Goal: Transaction & Acquisition: Obtain resource

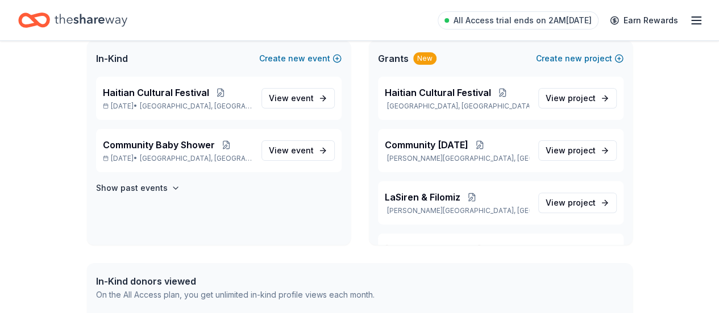
scroll to position [77, 0]
click at [573, 147] on span "project" at bounding box center [582, 151] width 28 height 10
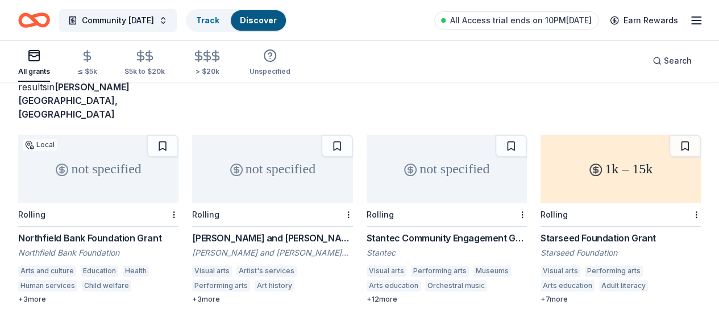
scroll to position [89, 0]
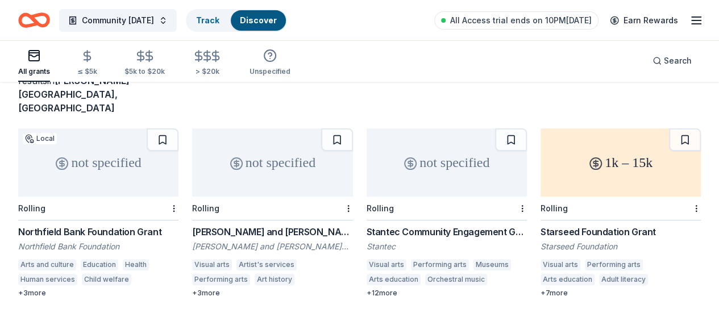
click at [118, 156] on div "not specified" at bounding box center [98, 162] width 160 height 68
click at [146, 19] on span "Community [DATE]" at bounding box center [118, 21] width 72 height 14
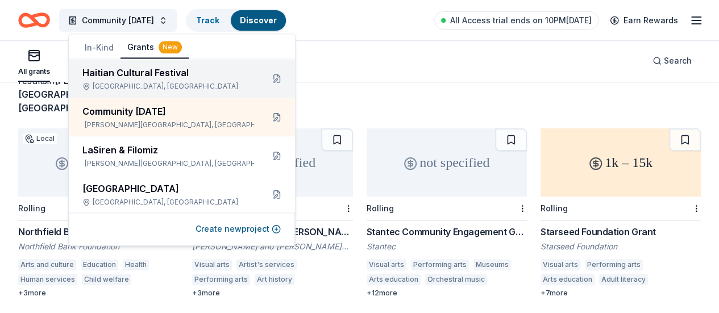
click at [152, 80] on div "Haitian Cultural Festival Trenton, NJ" at bounding box center [168, 78] width 172 height 25
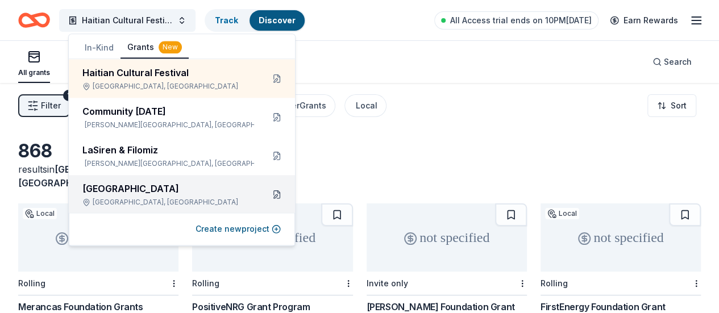
click at [269, 194] on button at bounding box center [277, 194] width 18 height 18
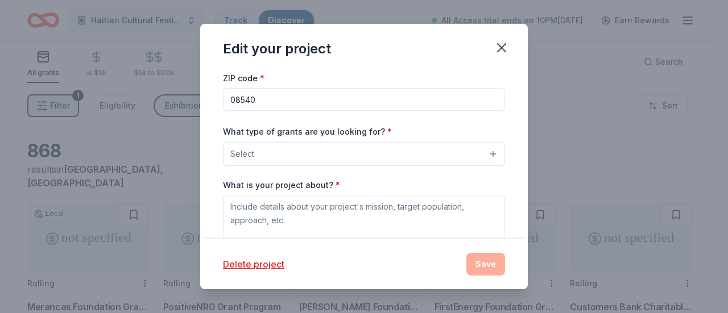
scroll to position [60, 0]
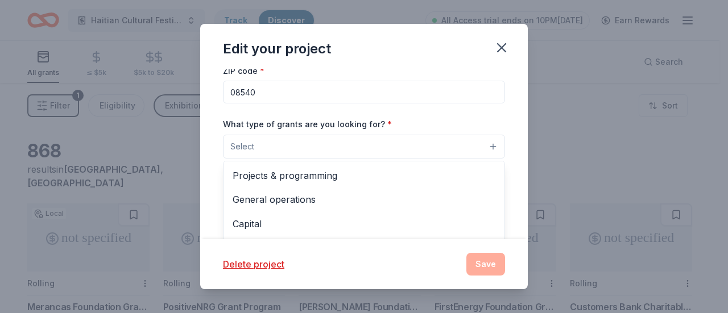
click at [423, 147] on button "Select" at bounding box center [364, 147] width 282 height 24
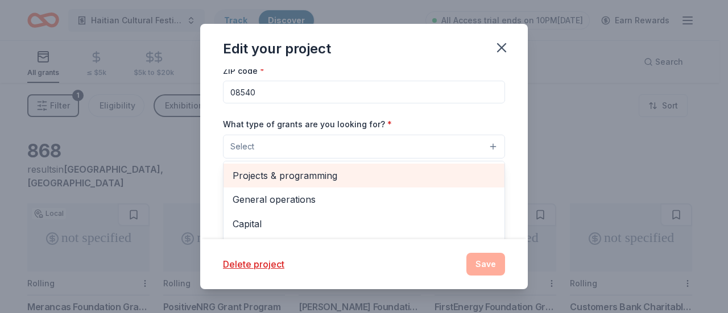
click at [425, 177] on span "Projects & programming" at bounding box center [363, 175] width 263 height 15
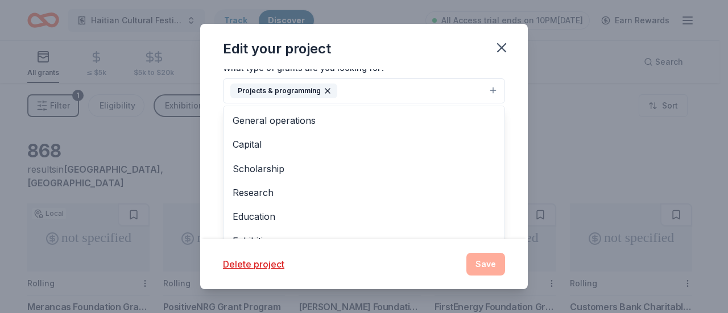
scroll to position [118, 0]
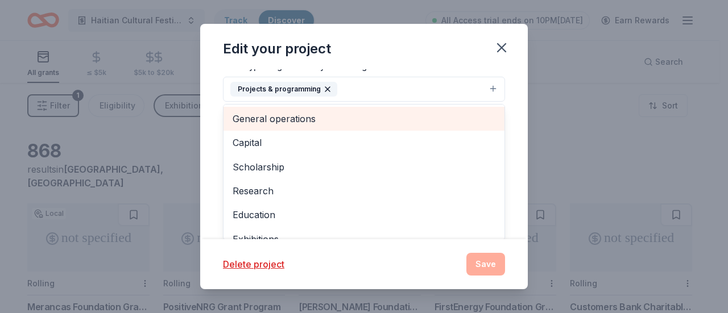
click at [352, 115] on span "General operations" at bounding box center [363, 118] width 263 height 15
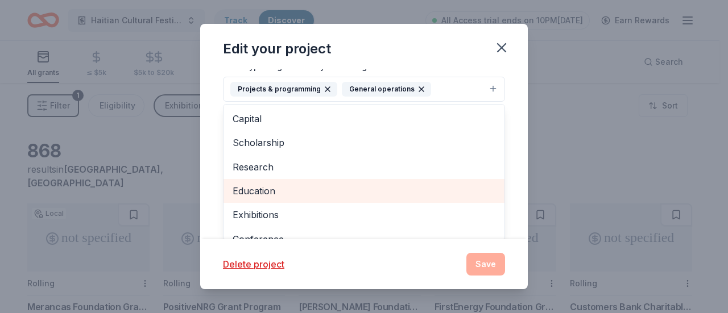
click at [300, 194] on span "Education" at bounding box center [363, 191] width 263 height 15
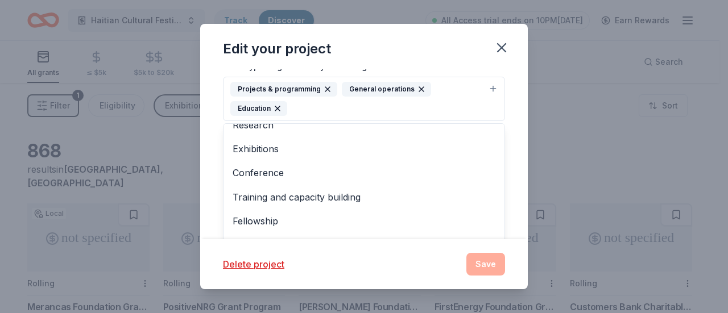
scroll to position [61, 0]
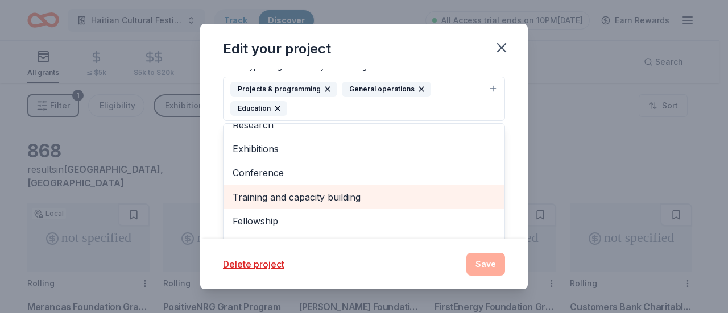
click at [305, 197] on span "Training and capacity building" at bounding box center [363, 197] width 263 height 15
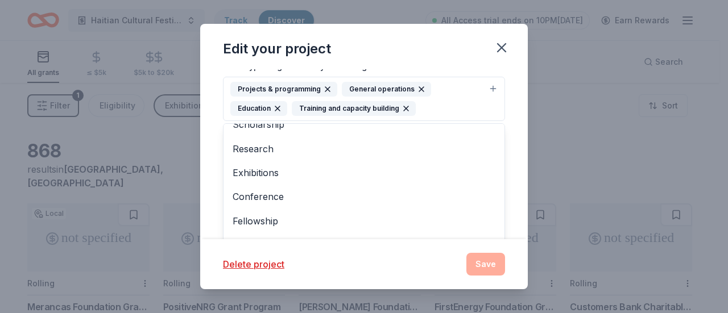
click at [513, 174] on div "Project name * Haitian Heritage House ZIP code * 08540 What type of grants are …" at bounding box center [363, 154] width 327 height 170
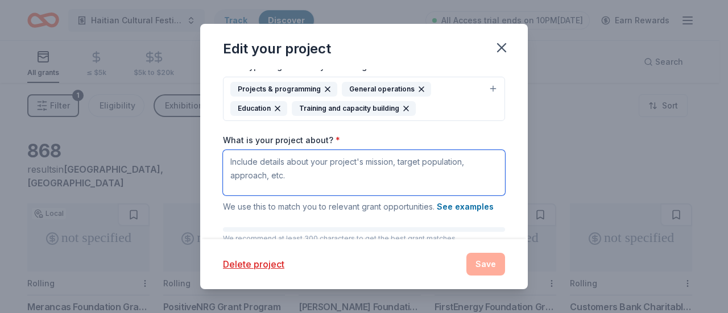
click at [323, 173] on textarea "What is your project about? *" at bounding box center [364, 172] width 282 height 45
paste textarea "Haitian Heritage House (HHH) empowers Haitian communities and preserves Haitian…"
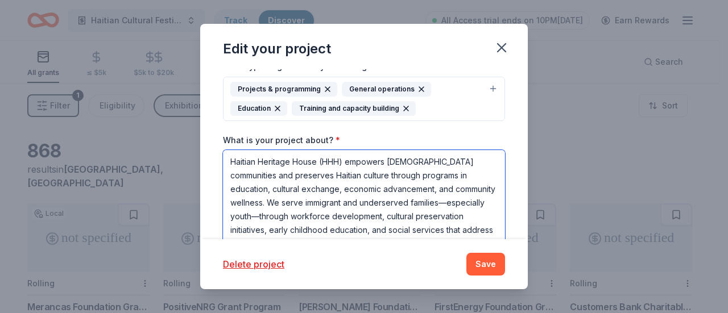
scroll to position [128, 0]
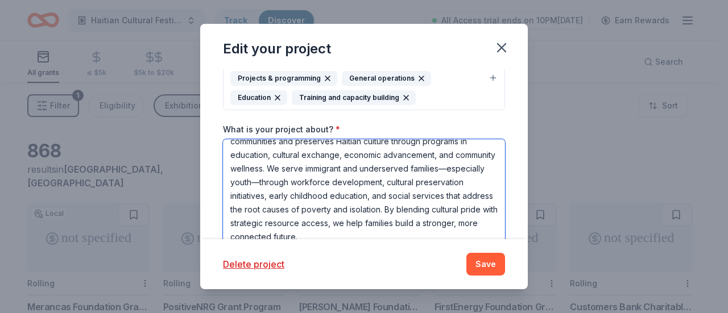
type textarea "Haitian Heritage House (HHH) empowers Haitian communities and preserves Haitian…"
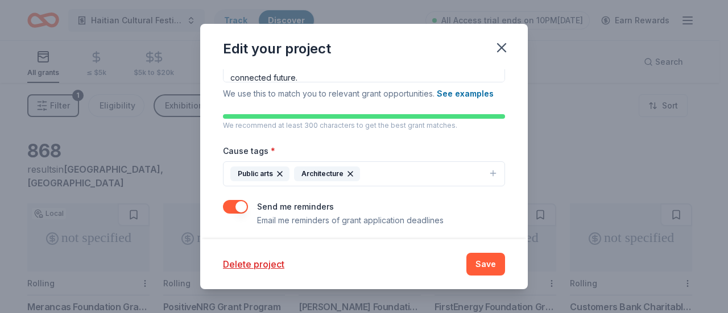
scroll to position [291, 0]
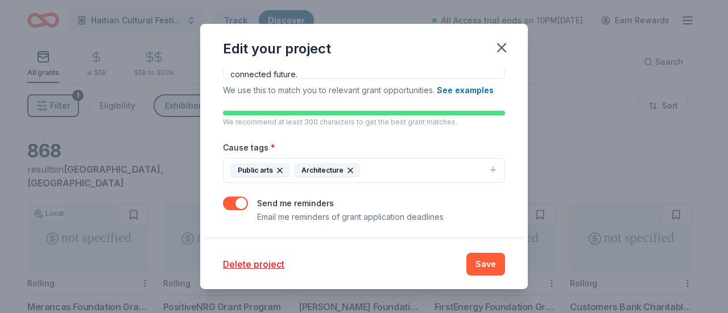
click at [493, 167] on icon "button" at bounding box center [493, 169] width 0 height 5
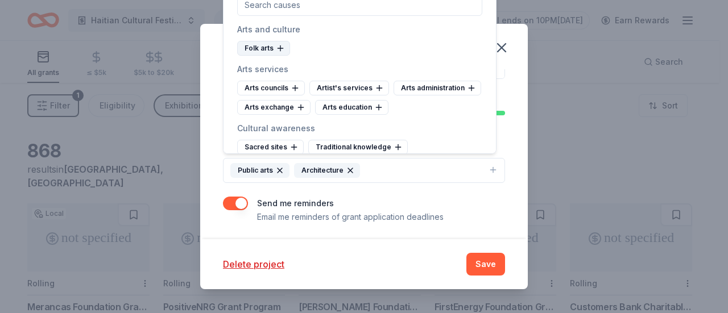
click at [265, 45] on div "Folk arts" at bounding box center [263, 48] width 53 height 15
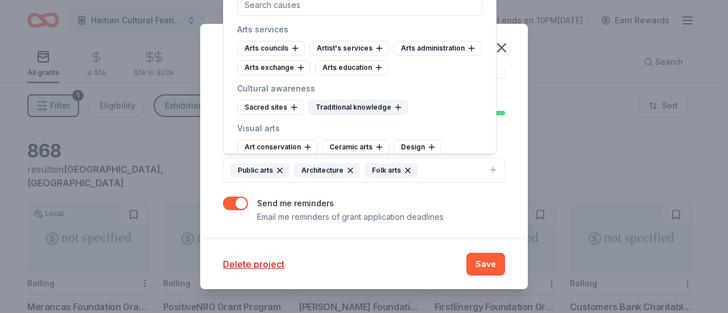
click at [365, 115] on div "Traditional knowledge" at bounding box center [357, 107] width 99 height 15
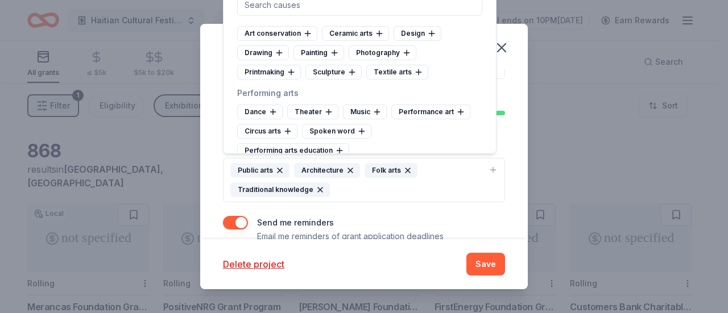
scroll to position [136, 0]
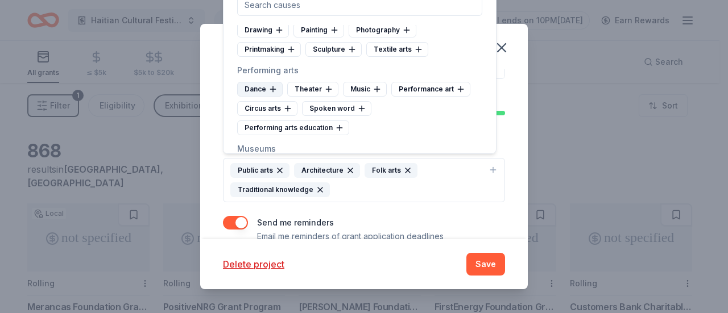
click at [263, 97] on div "Dance" at bounding box center [259, 89] width 45 height 15
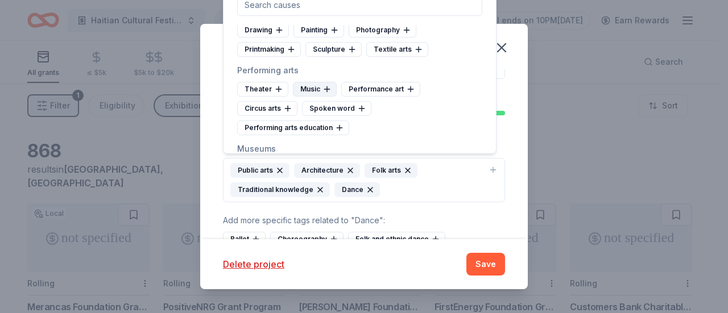
click at [309, 97] on div "Music" at bounding box center [315, 89] width 44 height 15
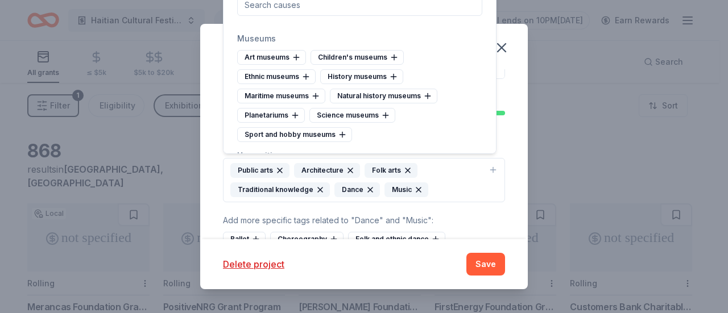
scroll to position [250, 0]
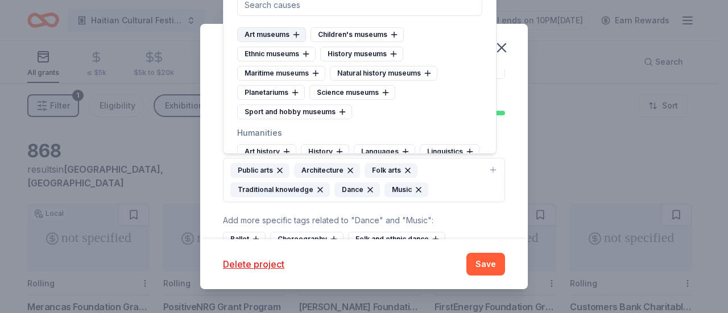
click at [276, 42] on div "Art museums" at bounding box center [271, 34] width 69 height 15
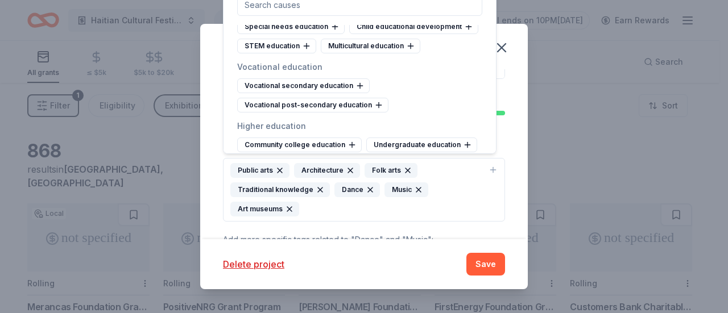
scroll to position [614, 0]
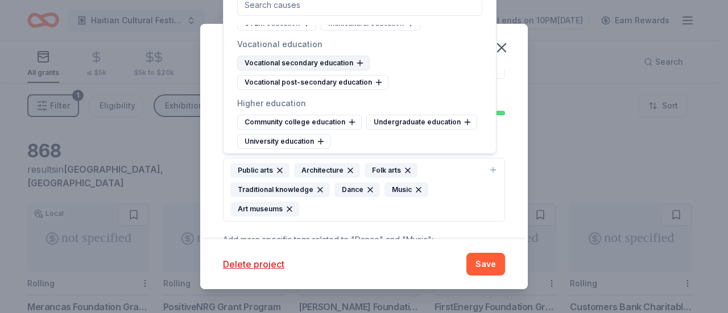
click at [342, 70] on div "Vocational secondary education" at bounding box center [303, 63] width 132 height 15
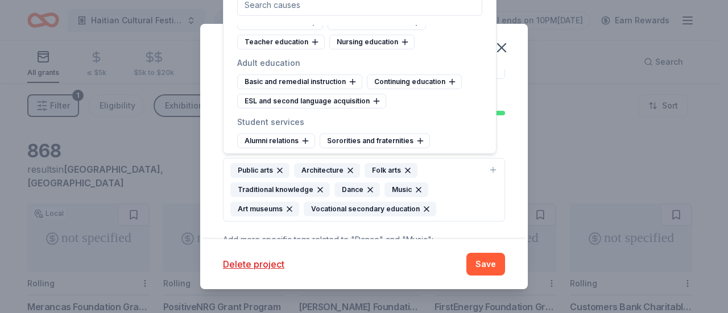
scroll to position [773, 0]
click at [350, 108] on div "ESL and second language acquisition" at bounding box center [311, 100] width 149 height 15
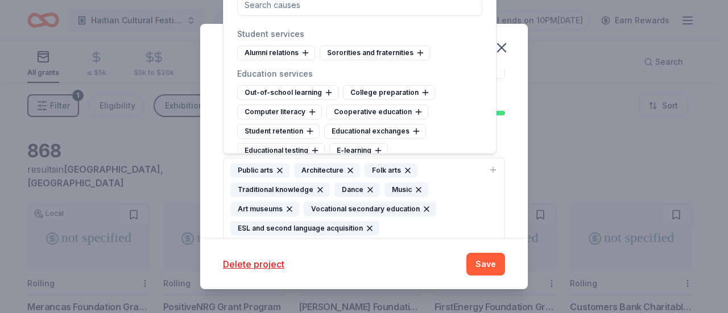
scroll to position [864, 0]
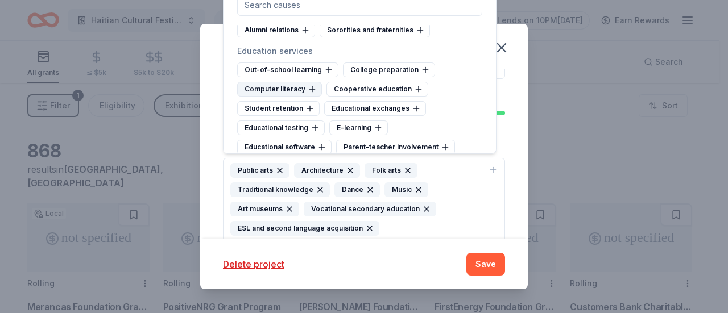
click at [289, 93] on div "Computer literacy" at bounding box center [279, 89] width 85 height 15
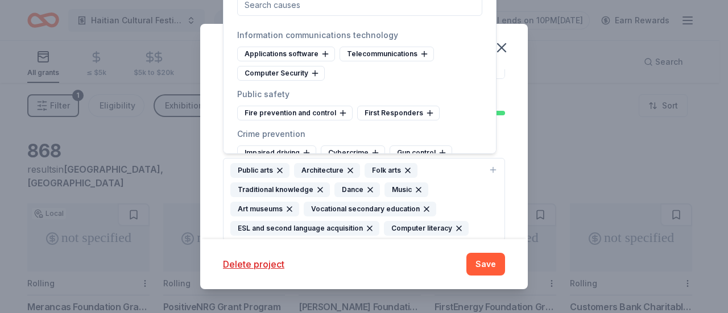
scroll to position [3379, 0]
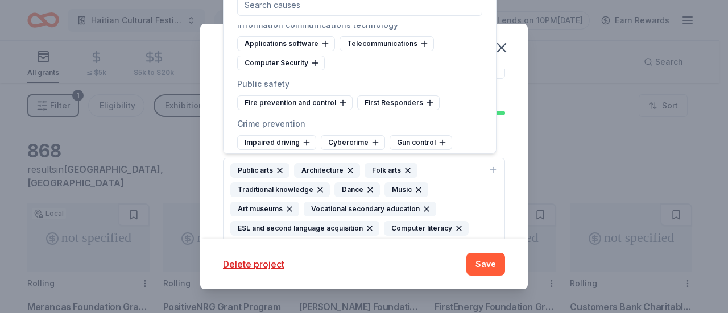
click at [481, 142] on div "Arts services Arts councils Artist's services Arts administration Arts exchange…" at bounding box center [359, 69] width 273 height 171
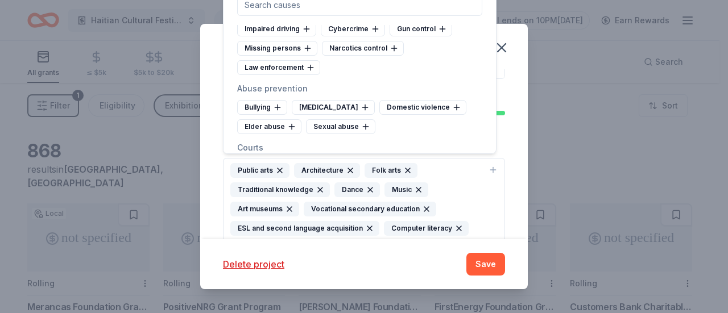
scroll to position [3539, 0]
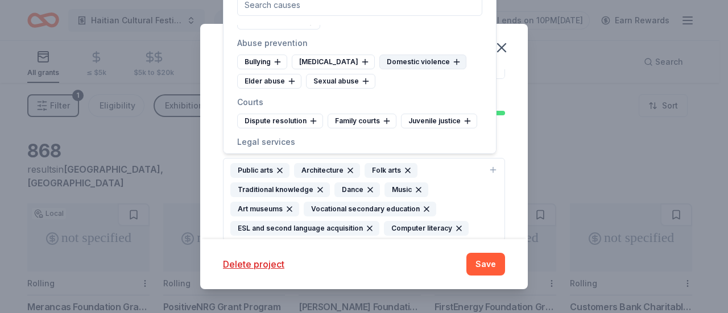
click at [410, 69] on div "Domestic violence" at bounding box center [422, 62] width 87 height 15
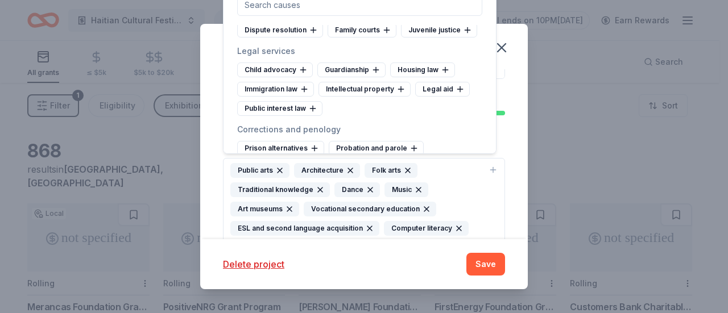
scroll to position [3652, 0]
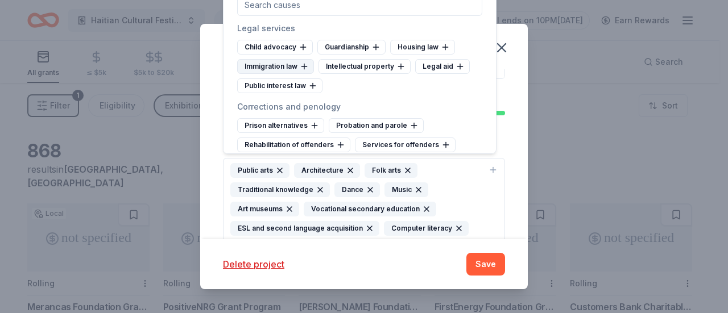
click at [288, 73] on div "Immigration law" at bounding box center [275, 66] width 77 height 15
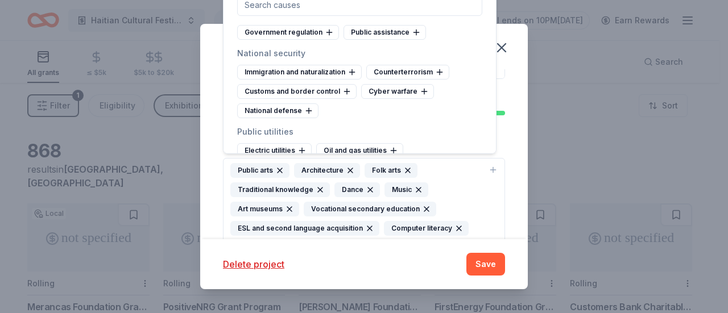
scroll to position [4130, 0]
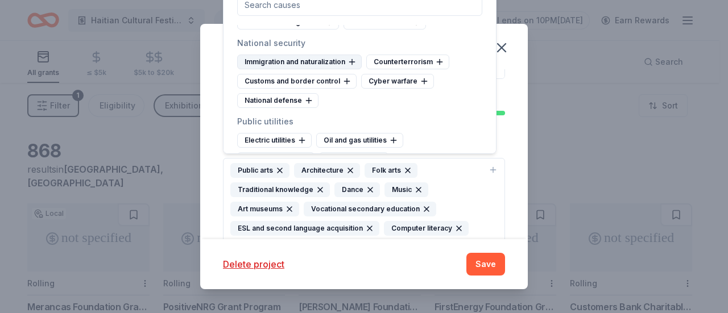
click at [318, 65] on div "Immigration and naturalization" at bounding box center [299, 62] width 124 height 15
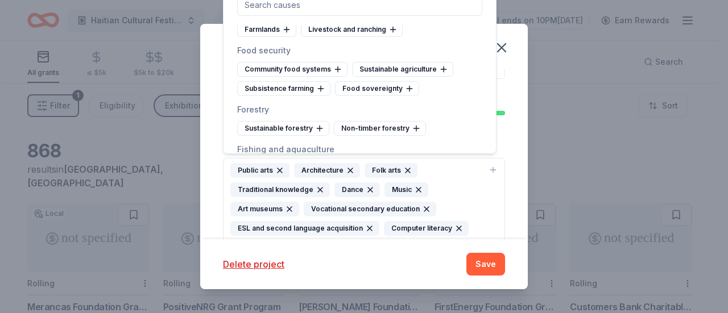
scroll to position [4304, 0]
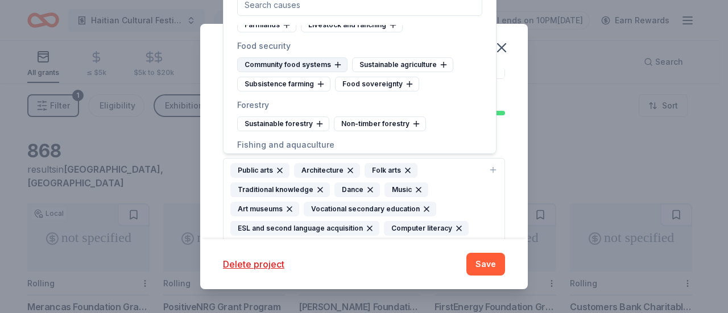
click at [304, 61] on div "Community food systems" at bounding box center [292, 64] width 110 height 15
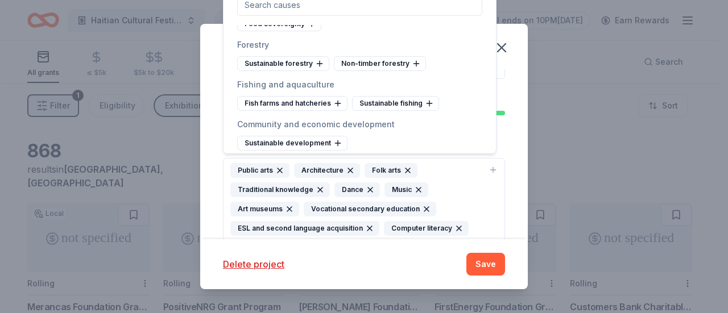
scroll to position [4433, 0]
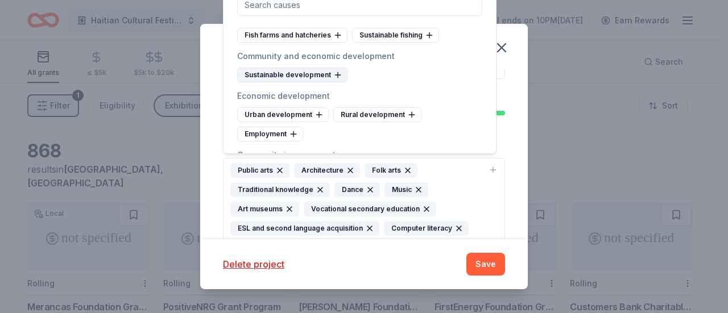
click at [294, 72] on div "Sustainable development" at bounding box center [292, 75] width 110 height 15
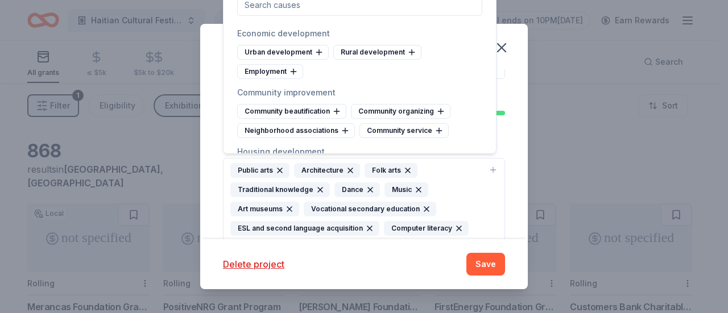
scroll to position [4478, 0]
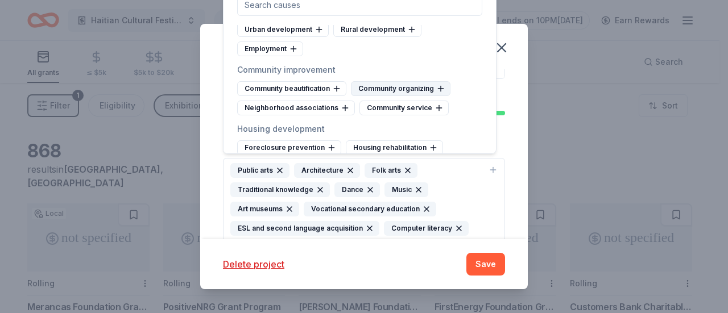
click at [389, 81] on div "Community organizing" at bounding box center [400, 88] width 99 height 15
click at [277, 102] on div "Community service" at bounding box center [281, 108] width 89 height 15
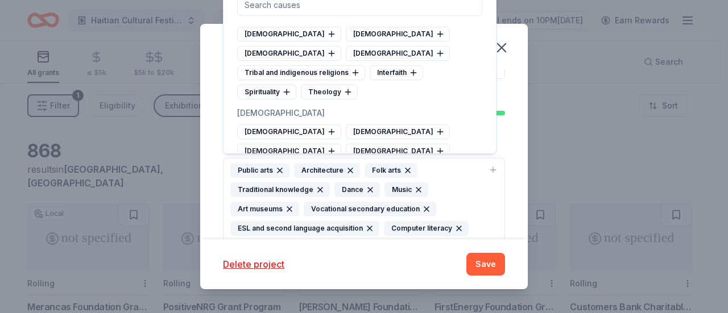
scroll to position [4850, 0]
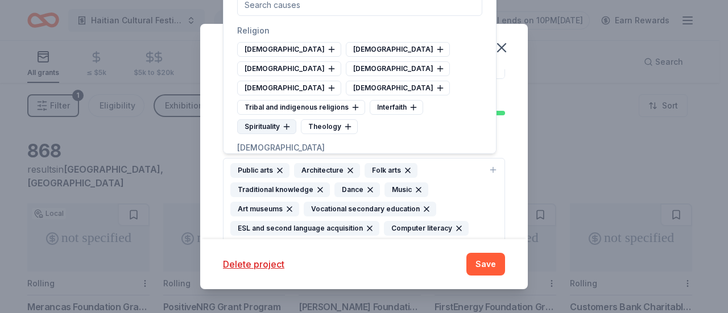
click at [268, 119] on div "Spirituality" at bounding box center [266, 126] width 59 height 15
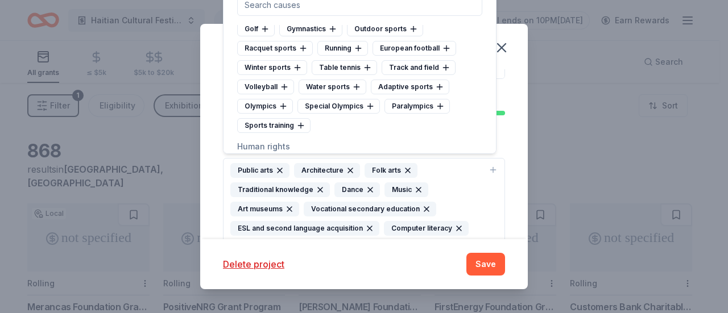
scroll to position [5305, 0]
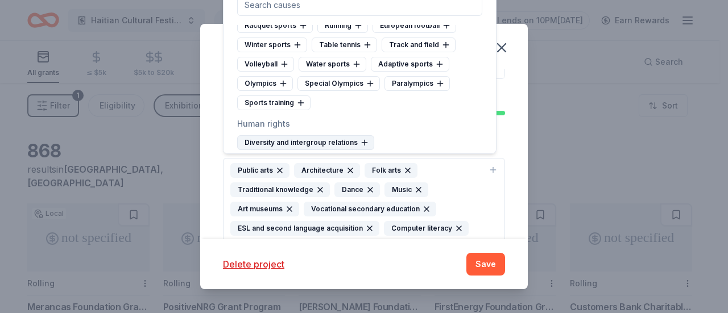
click at [331, 135] on div "Diversity and intergroup relations" at bounding box center [305, 142] width 137 height 15
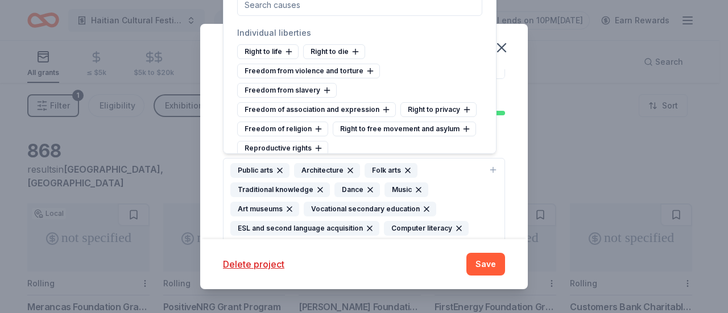
scroll to position [5419, 0]
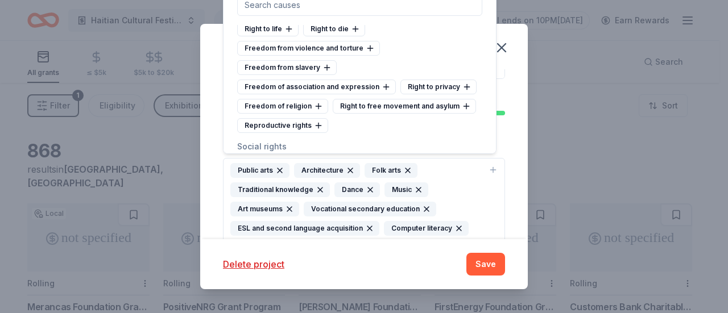
click at [423, 197] on div "Cultural rights" at bounding box center [416, 204] width 70 height 15
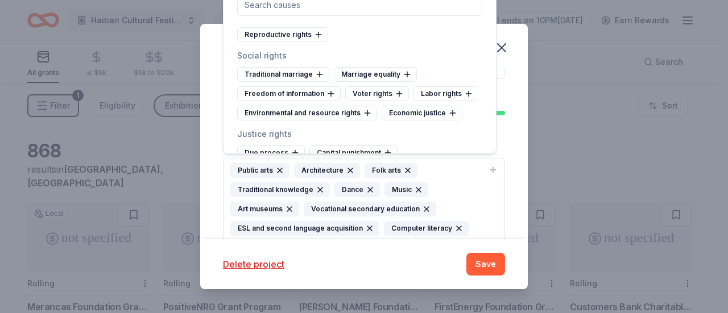
scroll to position [5532, 0]
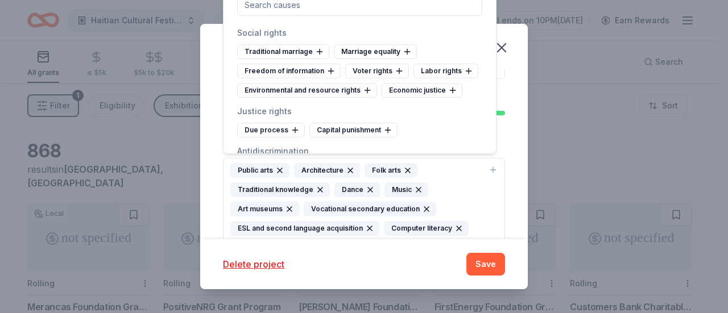
click at [294, 163] on div "Immigrants' rights" at bounding box center [279, 170] width 85 height 15
click at [342, 163] on div "Ethnic and racial minority rights" at bounding box center [301, 170] width 128 height 15
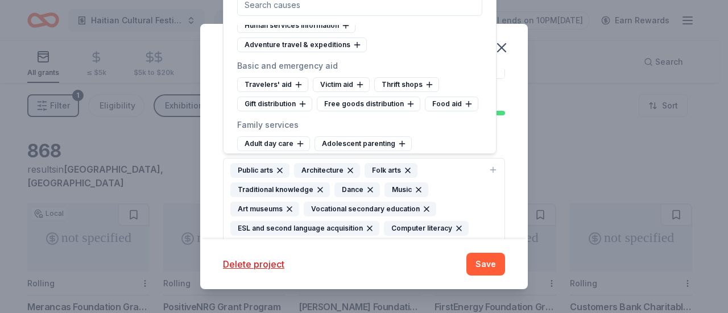
scroll to position [5783, 0]
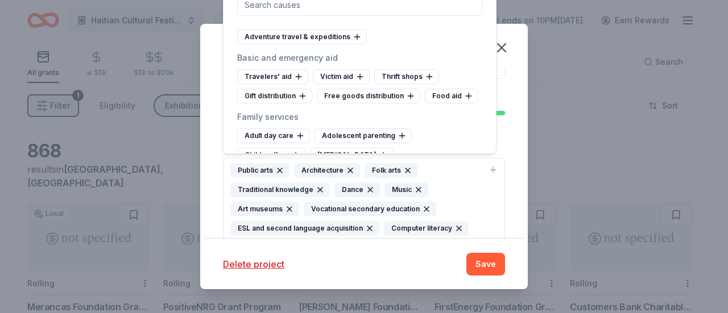
click at [301, 206] on div "Single parent support" at bounding box center [285, 213] width 97 height 15
click at [282, 128] on div "Adult day care" at bounding box center [273, 135] width 73 height 15
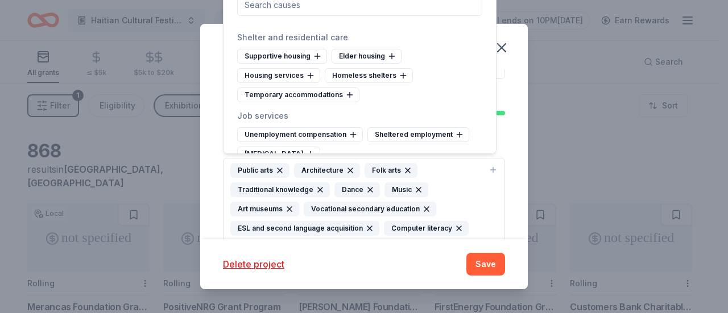
scroll to position [6146, 0]
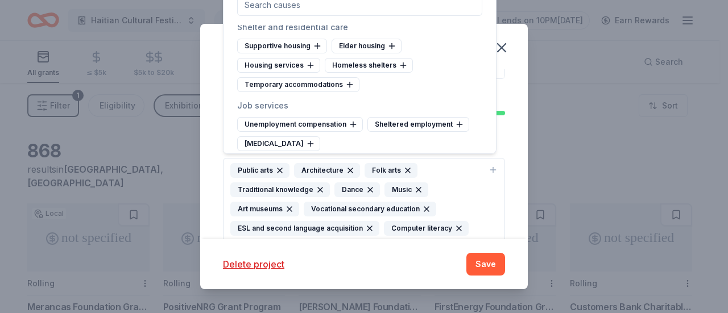
click at [300, 196] on div "Immigrant services" at bounding box center [281, 203] width 89 height 15
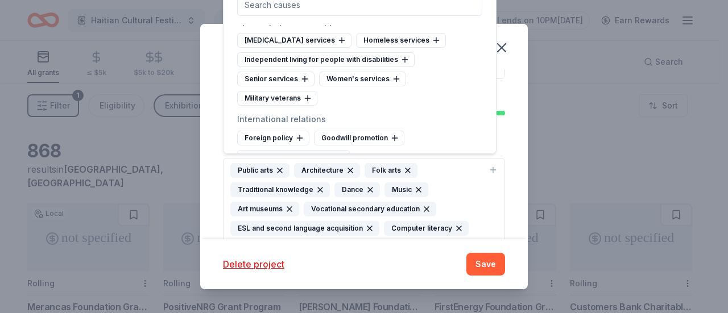
scroll to position [6315, 0]
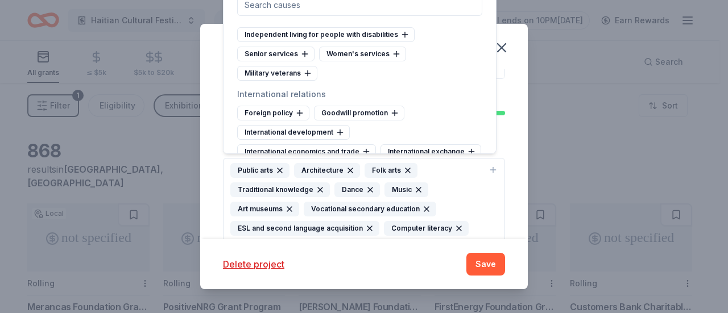
click at [506, 196] on div "Project name * Haitian Heritage House ZIP code * 08540 What type of grants are …" at bounding box center [363, 154] width 327 height 170
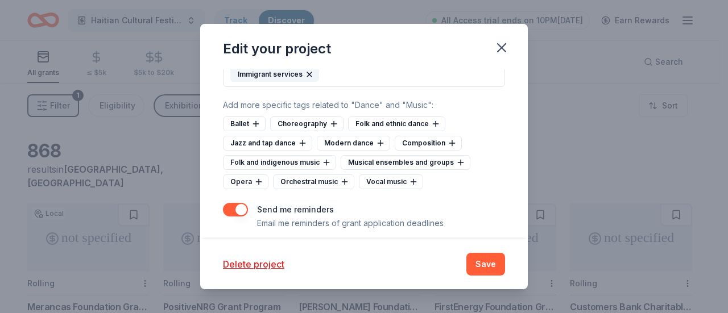
scroll to position [600, 0]
click at [393, 121] on div "Folk and ethnic dance" at bounding box center [396, 123] width 97 height 15
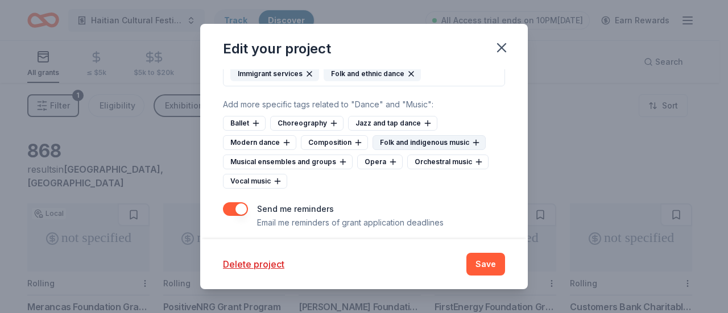
click at [447, 135] on div "Folk and indigenous music" at bounding box center [428, 142] width 113 height 15
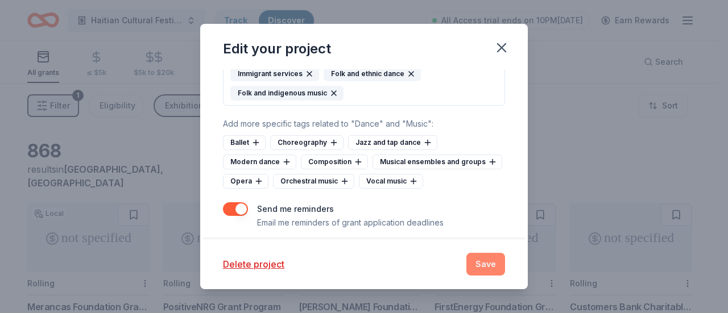
click at [484, 265] on button "Save" at bounding box center [485, 264] width 39 height 23
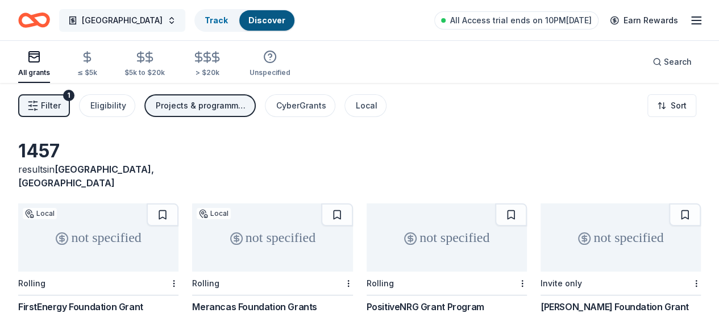
click at [185, 22] on button "Haitian Heritage House" at bounding box center [122, 20] width 126 height 23
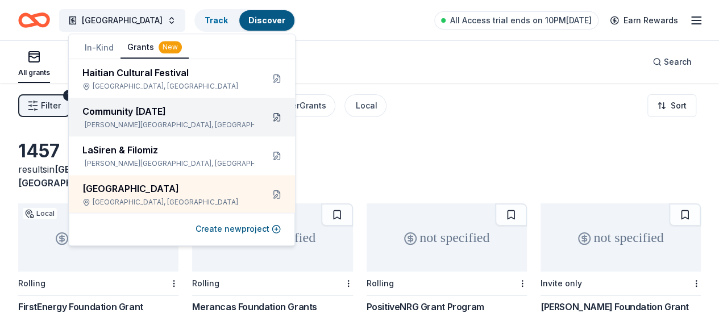
click at [269, 116] on button at bounding box center [277, 117] width 18 height 18
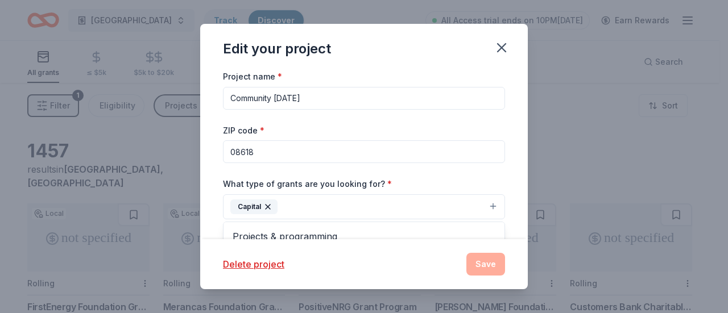
click at [485, 210] on button "Capital" at bounding box center [364, 206] width 282 height 25
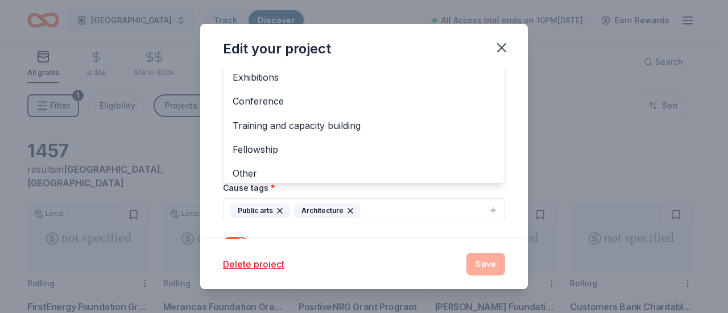
scroll to position [110, 0]
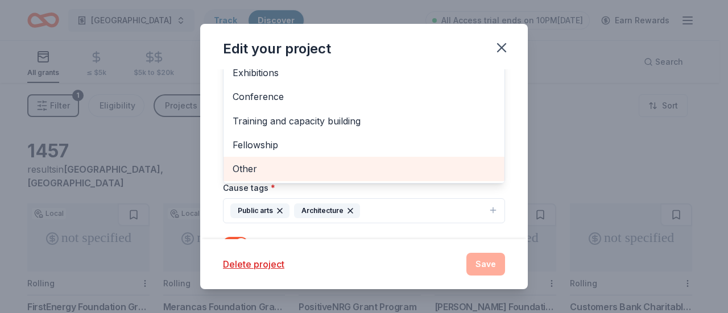
click at [350, 167] on span "Other" at bounding box center [363, 168] width 263 height 15
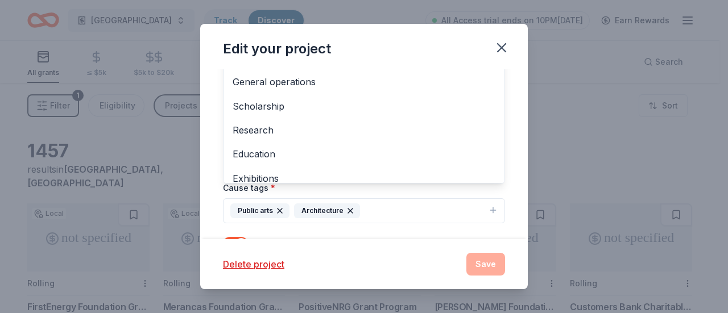
scroll to position [0, 0]
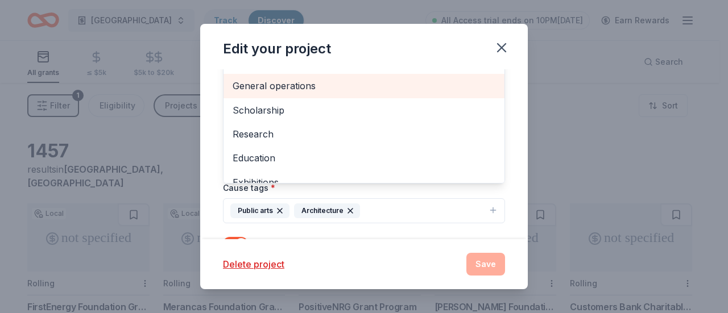
click at [389, 81] on span "General operations" at bounding box center [363, 85] width 263 height 15
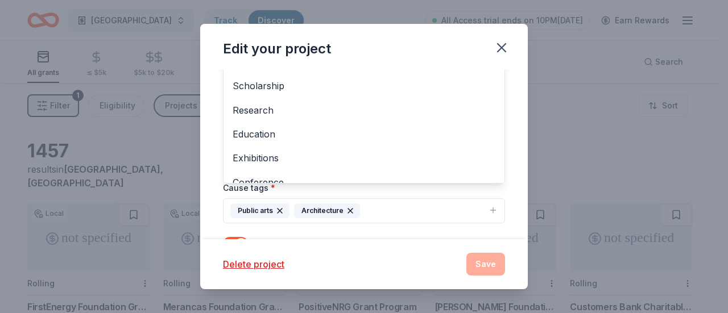
click at [510, 150] on div "Project name * Community Thanksgiving ZIP code * 08618 What type of grants are …" at bounding box center [363, 154] width 327 height 170
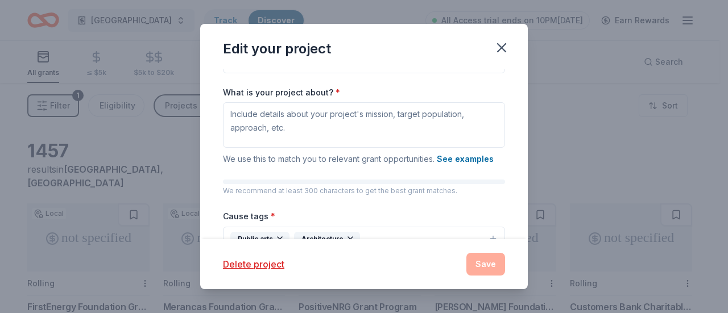
scroll to position [151, 0]
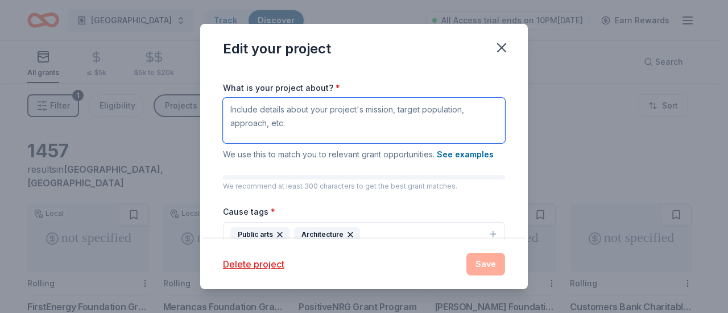
click at [340, 114] on textarea "What is your project about? *" at bounding box center [364, 120] width 282 height 45
paste textarea "The Community Thanksgiving event is a warm and inclusive gathering that brings …"
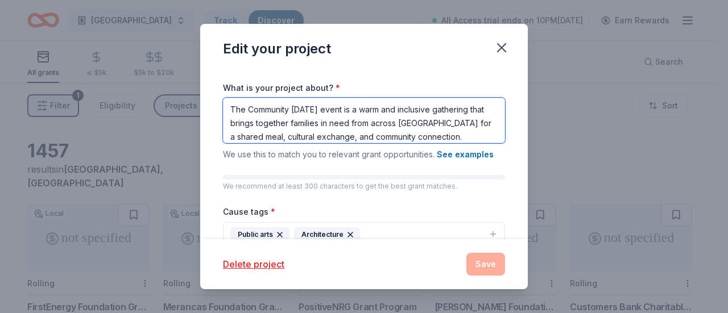
scroll to position [173, 0]
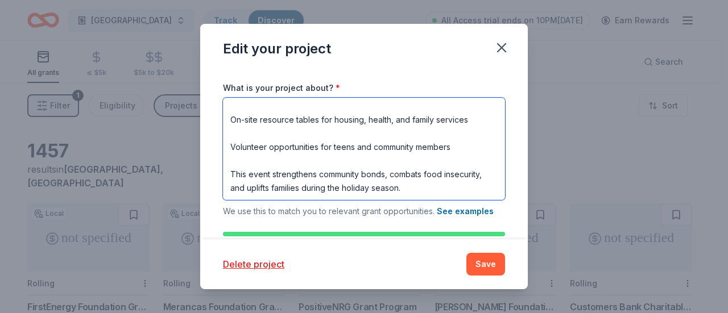
type textarea "The Community Thanksgiving event is a warm and inclusive gathering that brings …"
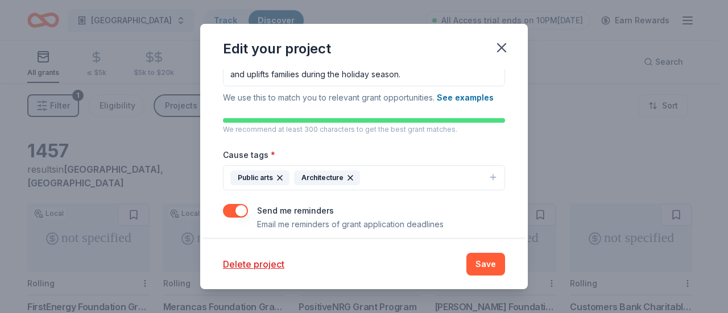
scroll to position [272, 0]
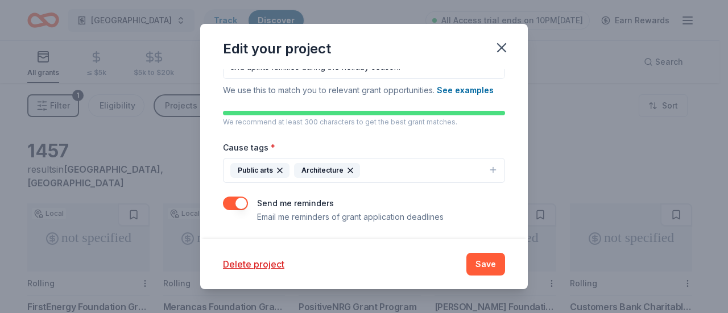
click at [488, 167] on icon "button" at bounding box center [492, 169] width 9 height 9
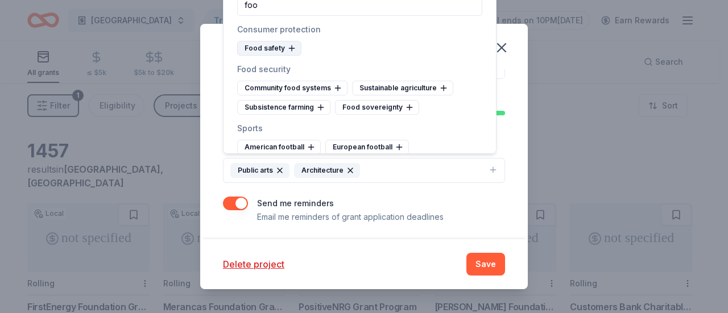
click at [260, 47] on div "Food safety" at bounding box center [269, 48] width 64 height 15
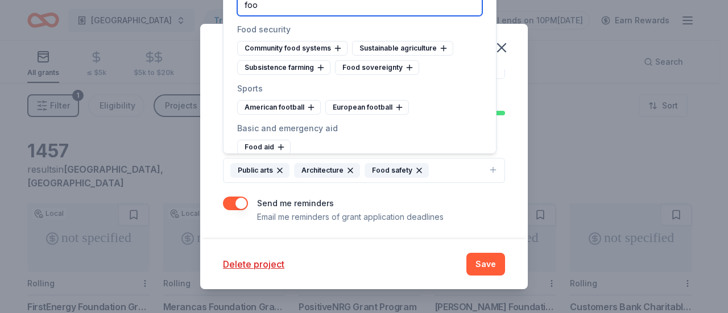
click at [289, 9] on input "foo" at bounding box center [359, 4] width 245 height 23
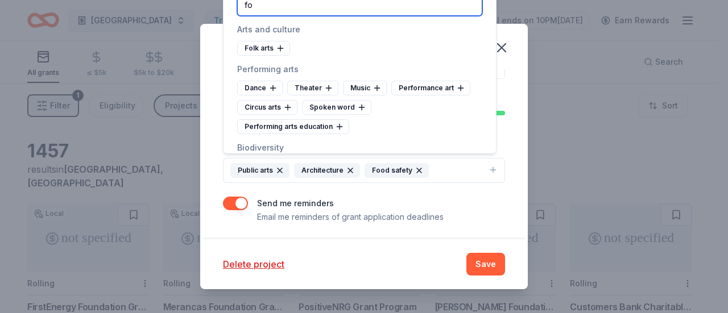
type input "f"
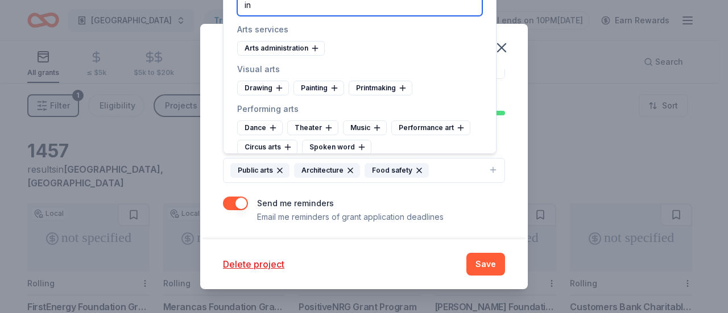
type input "i"
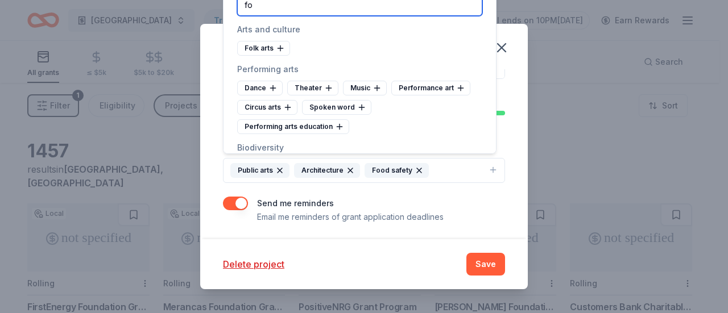
type input "f"
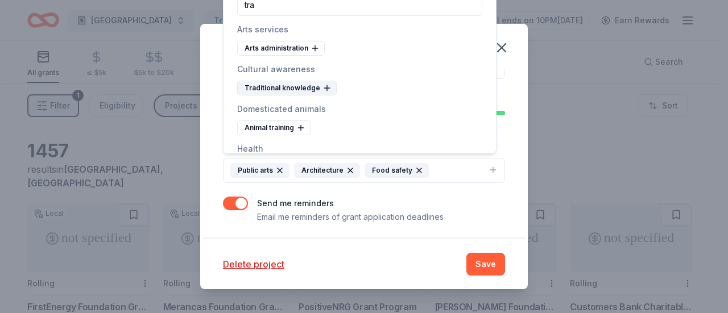
click at [275, 86] on div "Traditional knowledge" at bounding box center [286, 88] width 99 height 15
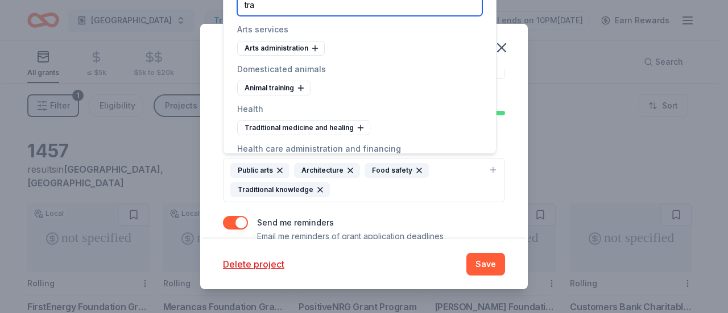
click at [343, 2] on input "tra" at bounding box center [359, 4] width 245 height 23
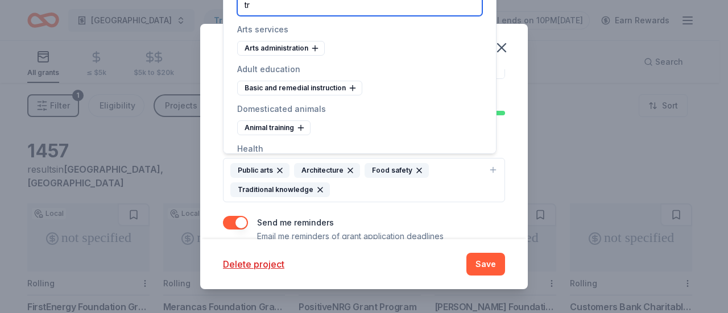
type input "t"
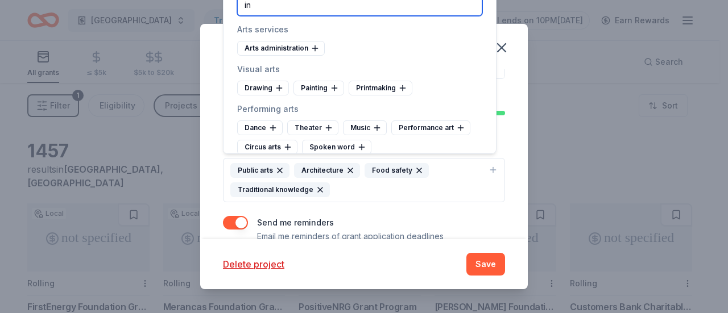
type input "i"
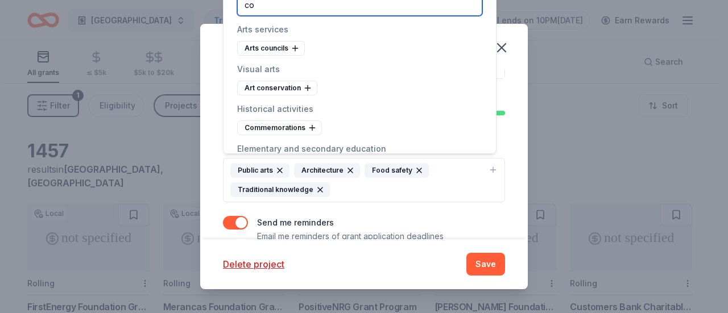
type input "c"
type input "r"
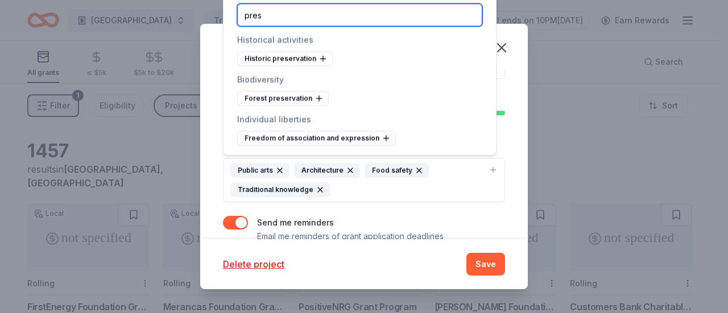
click at [276, 16] on input "pres" at bounding box center [359, 14] width 245 height 23
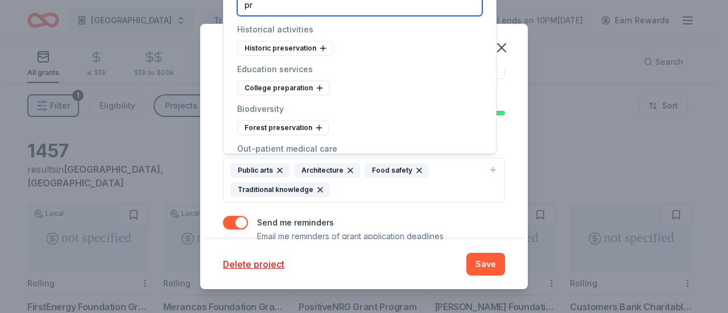
type input "p"
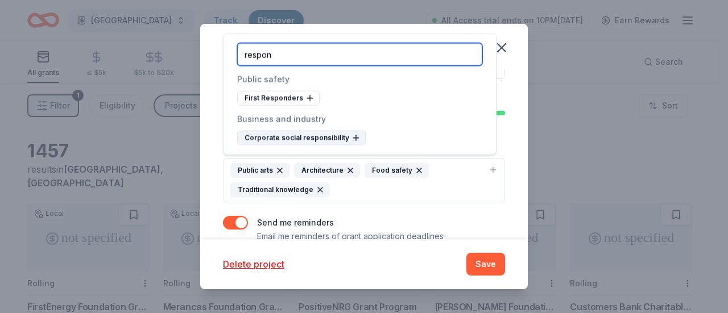
type input "respon"
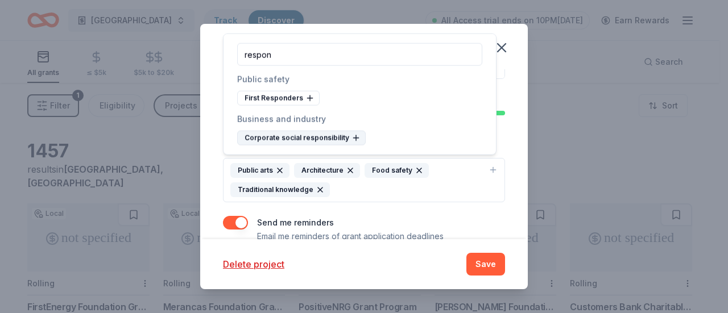
click at [306, 136] on div "Corporate social responsibility" at bounding box center [301, 138] width 128 height 15
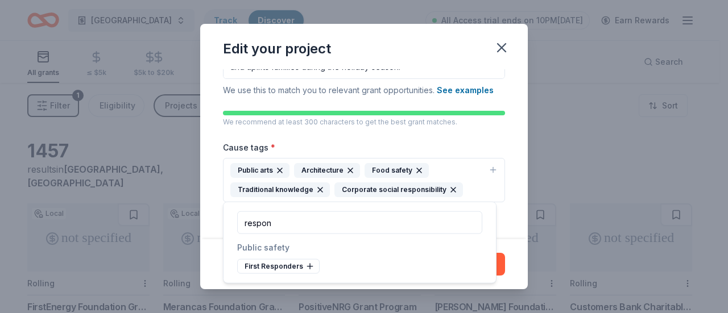
click at [509, 198] on div "Project name * Community Thanksgiving ZIP code * 08618 What type of grants are …" at bounding box center [363, 154] width 327 height 170
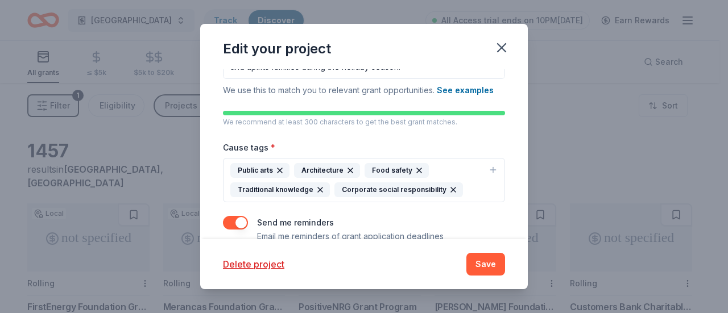
scroll to position [291, 0]
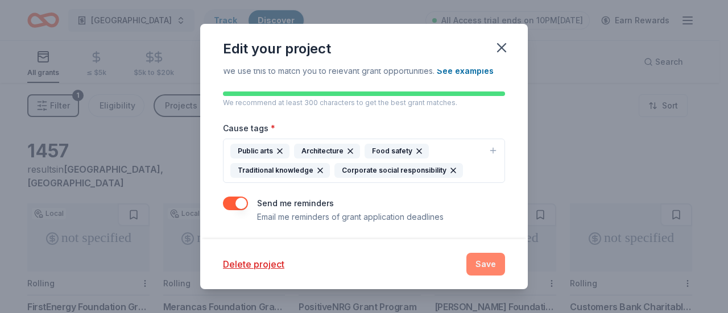
click at [487, 259] on button "Save" at bounding box center [485, 264] width 39 height 23
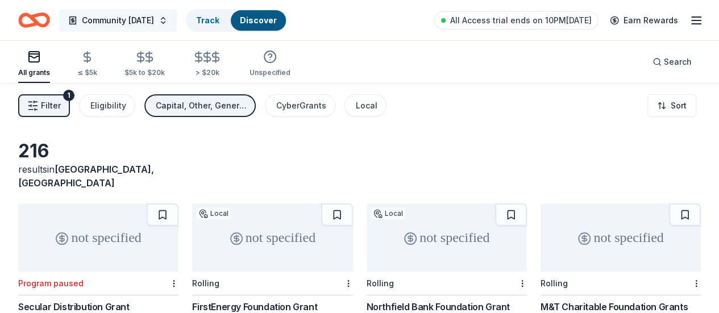
click at [177, 20] on button "Community [DATE]" at bounding box center [118, 20] width 118 height 23
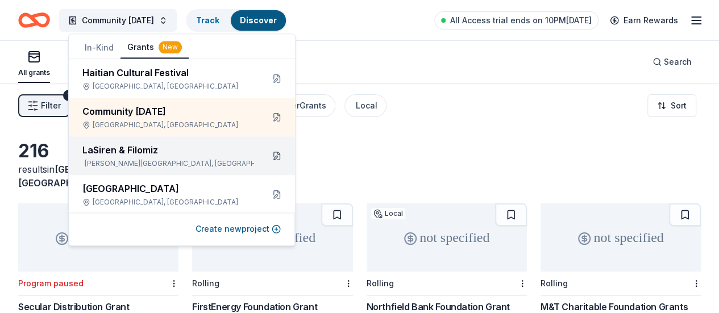
click at [268, 157] on button at bounding box center [277, 156] width 18 height 18
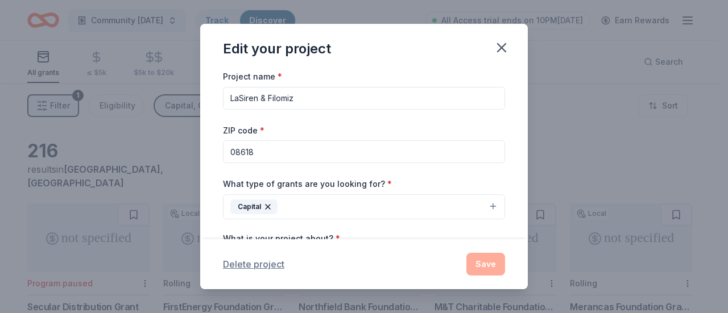
click at [267, 265] on button "Delete project" at bounding box center [253, 264] width 61 height 14
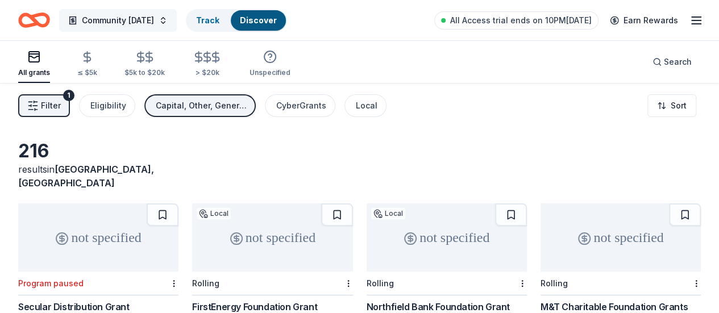
click at [177, 23] on button "Community [DATE]" at bounding box center [118, 20] width 118 height 23
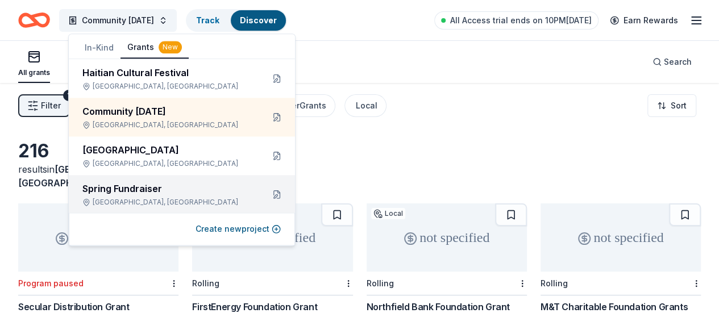
click at [222, 194] on div "Spring Fundraiser" at bounding box center [168, 189] width 172 height 14
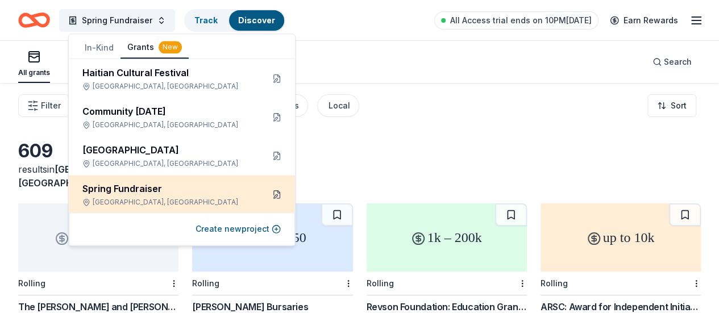
click at [269, 199] on button at bounding box center [277, 194] width 18 height 18
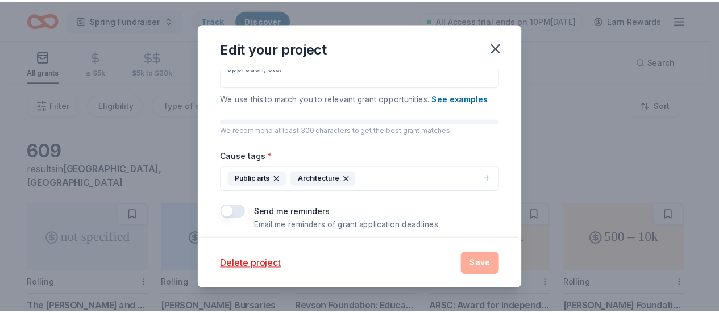
scroll to position [214, 0]
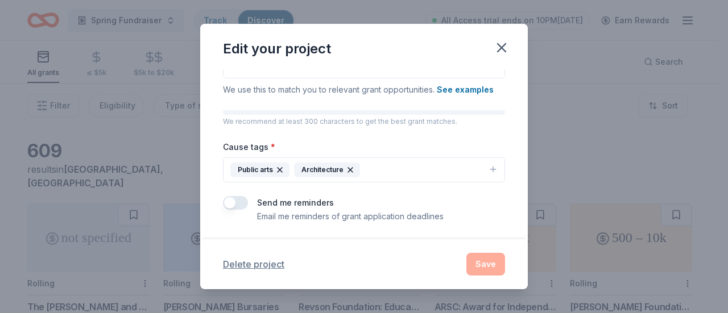
click at [250, 265] on button "Delete project" at bounding box center [253, 264] width 61 height 14
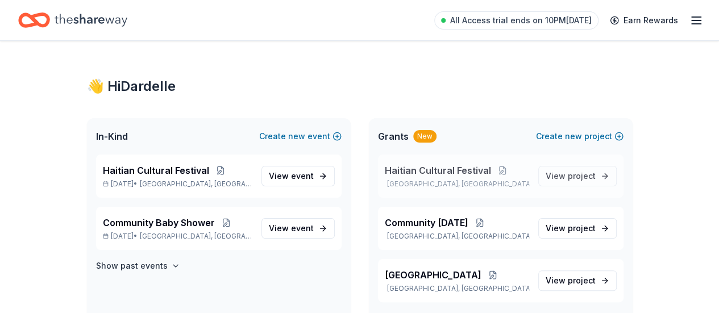
click at [440, 173] on span "Haitian Cultural Festival" at bounding box center [438, 171] width 106 height 14
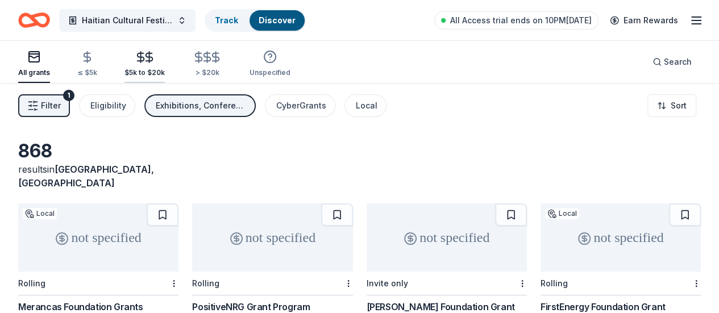
click at [161, 63] on div "$5k to $20k" at bounding box center [144, 64] width 40 height 27
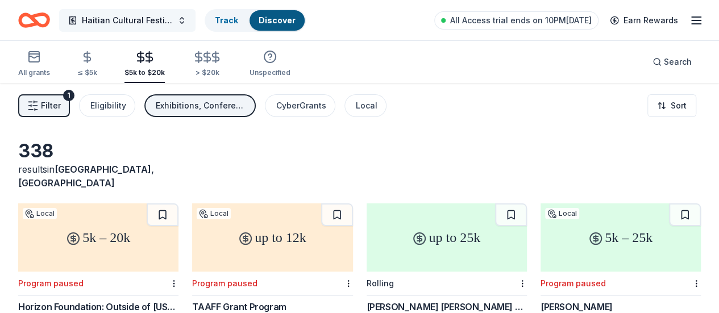
click at [189, 16] on button "Haitian Cultural Festival" at bounding box center [127, 20] width 136 height 23
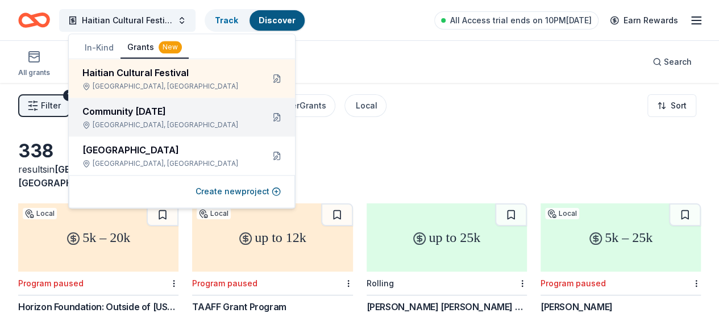
click at [178, 110] on div "Community [DATE]" at bounding box center [168, 112] width 172 height 14
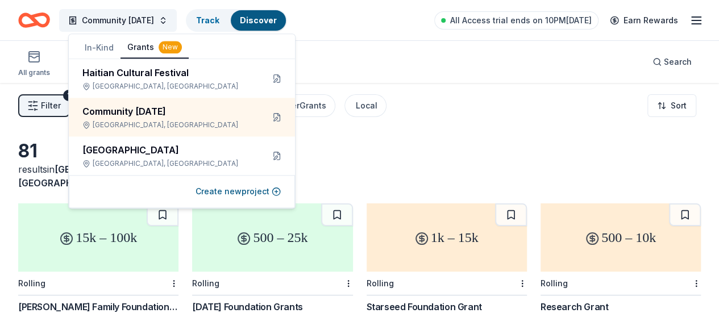
click at [369, 147] on div "81 results in Trenton, NJ" at bounding box center [359, 165] width 683 height 50
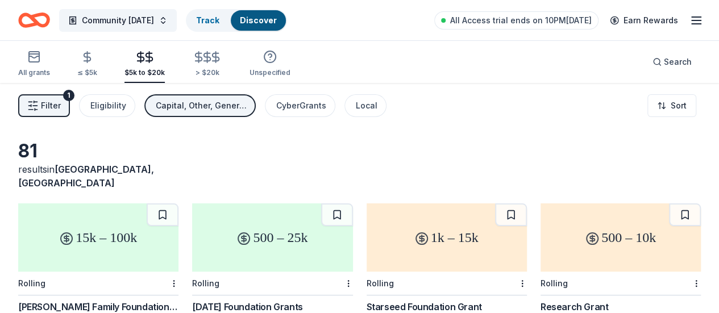
click at [82, 231] on div "15k – 100k" at bounding box center [98, 237] width 160 height 68
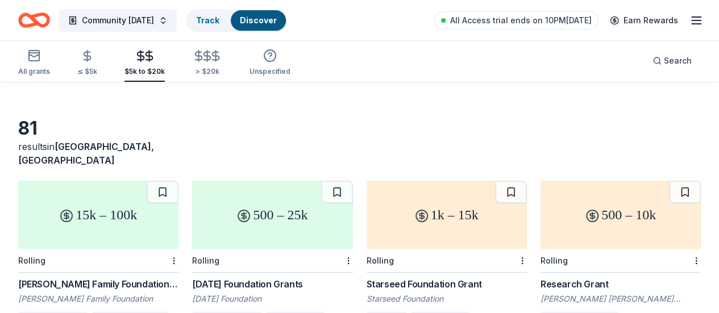
scroll to position [45, 0]
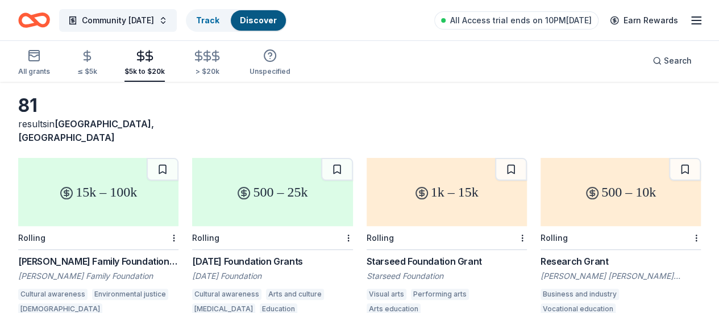
click at [234, 181] on div "500 – 25k" at bounding box center [272, 192] width 160 height 68
click at [214, 289] on div "Cultural awareness" at bounding box center [226, 294] width 69 height 11
click at [384, 105] on div "81 results in Trenton, NJ" at bounding box center [359, 119] width 683 height 50
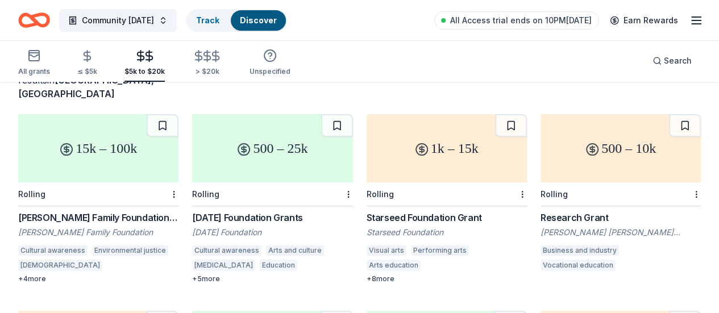
scroll to position [91, 0]
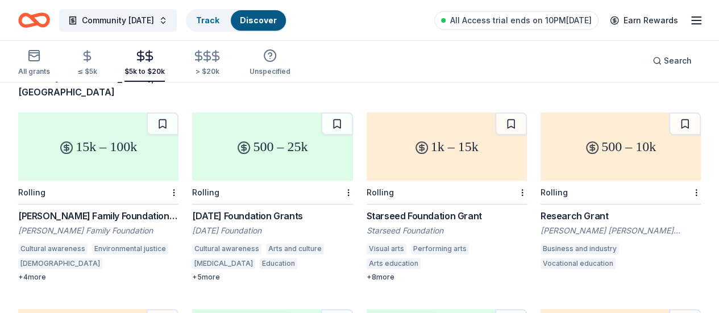
click at [367, 147] on div "1k – 15k" at bounding box center [447, 147] width 160 height 68
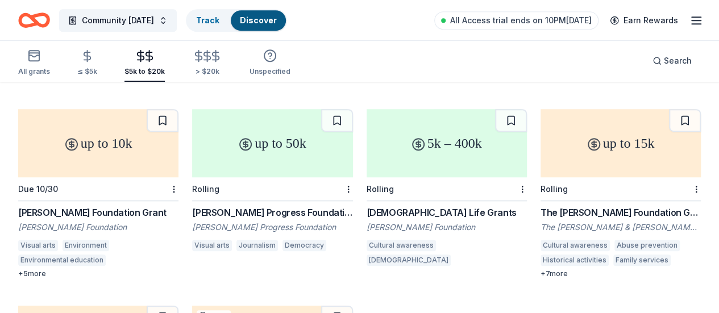
scroll to position [310, 0]
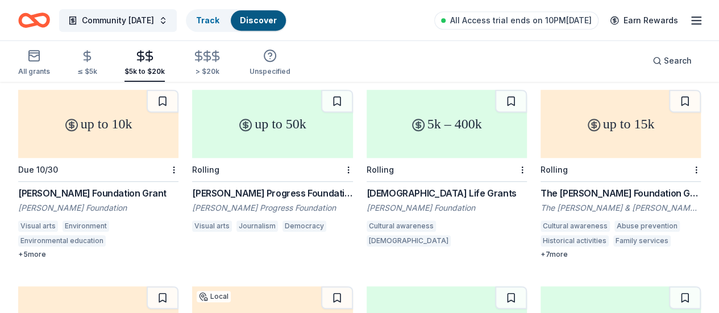
click at [192, 109] on div "up to 50k" at bounding box center [272, 124] width 160 height 68
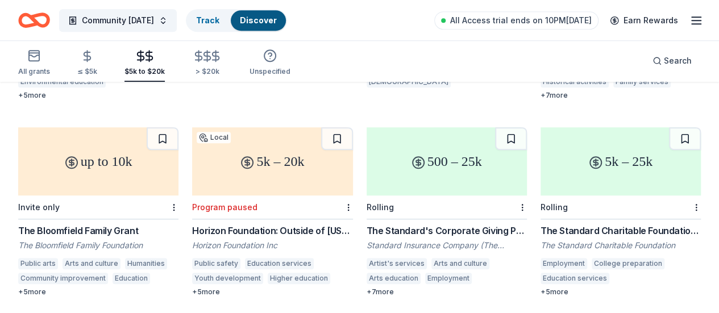
scroll to position [473, 0]
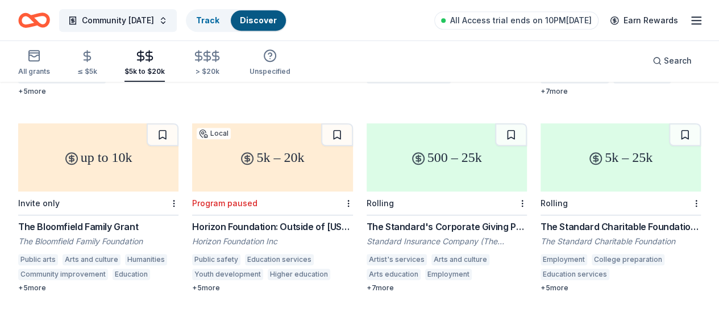
click at [367, 164] on div "500 – 25k" at bounding box center [447, 157] width 160 height 68
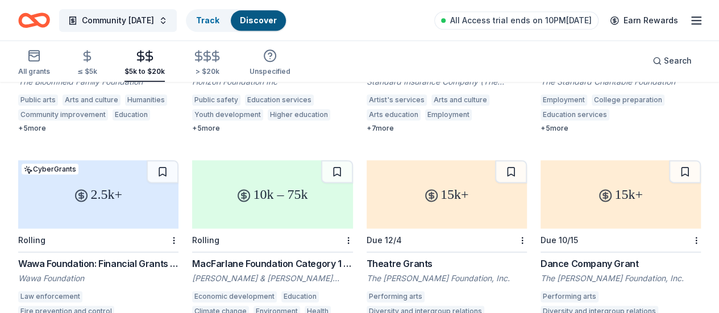
scroll to position [629, 0]
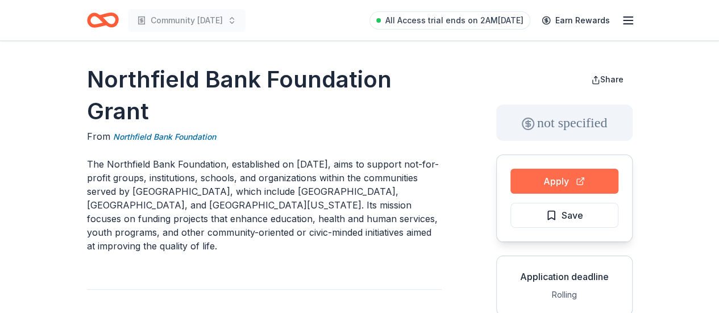
click at [548, 181] on button "Apply" at bounding box center [564, 181] width 108 height 25
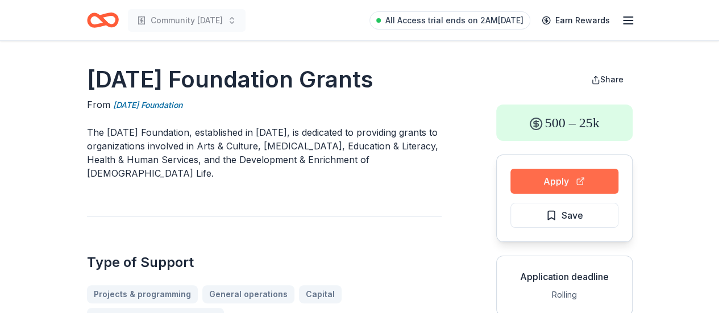
click at [560, 174] on button "Apply" at bounding box center [564, 181] width 108 height 25
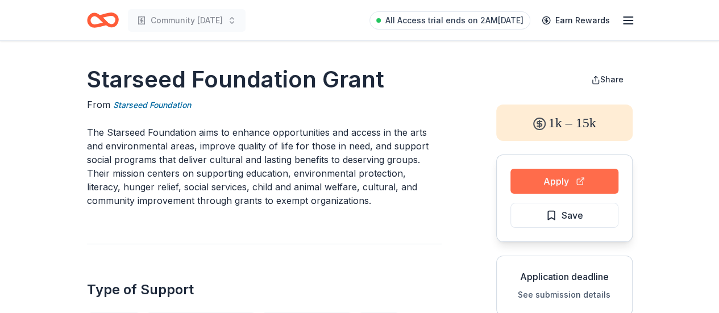
click at [554, 182] on button "Apply" at bounding box center [564, 181] width 108 height 25
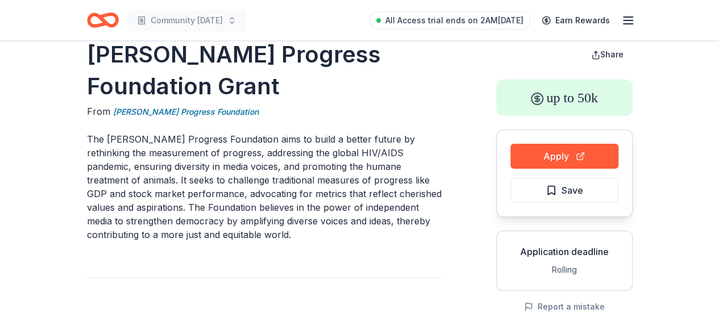
scroll to position [27, 0]
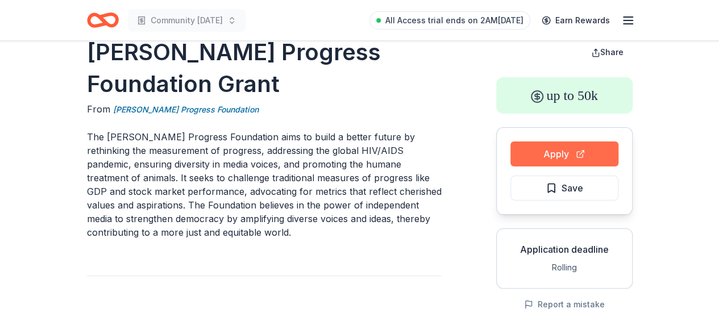
click at [556, 148] on button "Apply" at bounding box center [564, 154] width 108 height 25
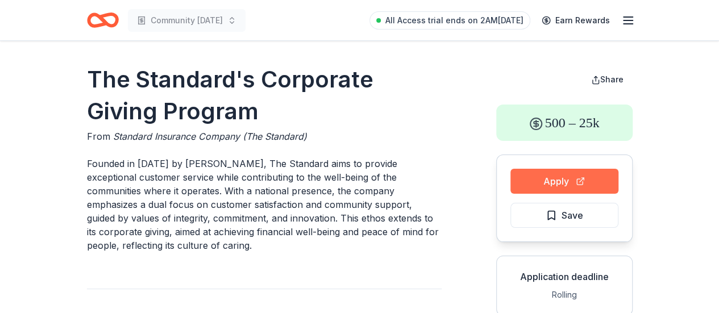
click at [580, 176] on button "Apply" at bounding box center [564, 181] width 108 height 25
